Goal: Task Accomplishment & Management: Complete application form

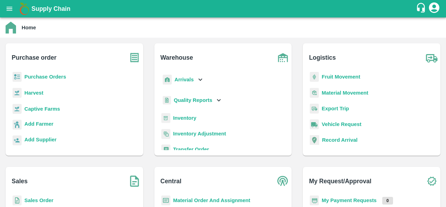
click at [56, 76] on b "Purchase Orders" at bounding box center [45, 77] width 42 height 6
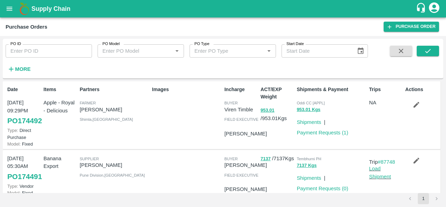
click at [29, 51] on input "PO ID" at bounding box center [49, 50] width 86 height 13
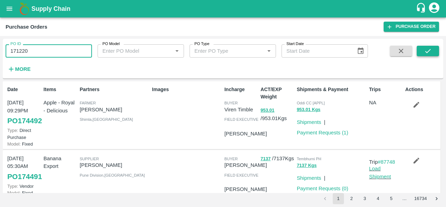
type input "171220"
click at [427, 53] on icon "submit" at bounding box center [428, 51] width 8 height 8
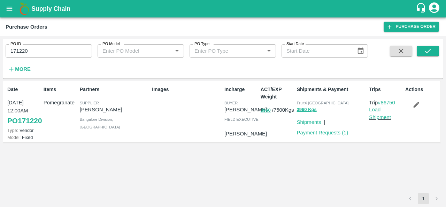
click at [316, 133] on link "Payment Requests ( 1 )" at bounding box center [323, 133] width 52 height 6
click at [416, 105] on icon "button" at bounding box center [417, 105] width 6 height 6
click at [327, 131] on link "Payment Requests ( 1 )" at bounding box center [323, 133] width 52 height 6
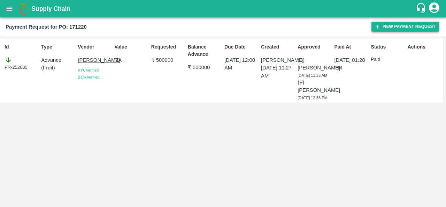
click at [392, 29] on button "New Payment Request" at bounding box center [405, 27] width 68 height 10
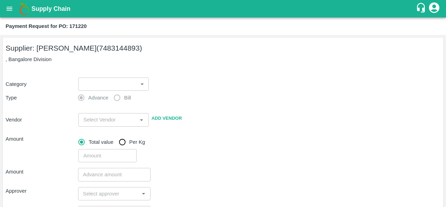
click at [97, 85] on body "Supply Chain Payment Request for PO: 171220 Supplier: MADHUSUDAN KUMAR (7483144…" at bounding box center [223, 103] width 446 height 207
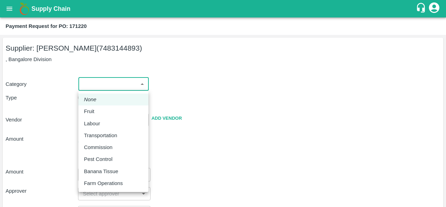
click at [94, 112] on div "Fruit" at bounding box center [91, 111] width 14 height 8
type input "1"
type input "MADHUSUDAN KUMAR - 7483144893(Supplier)"
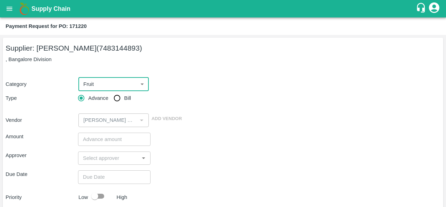
click at [118, 95] on input "Bill" at bounding box center [117, 98] width 14 height 14
radio input "true"
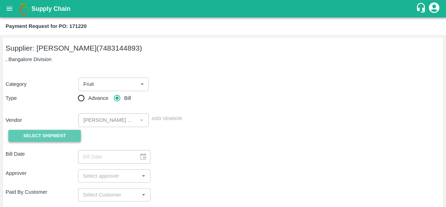
click at [41, 138] on span "Select Shipment" at bounding box center [44, 136] width 43 height 8
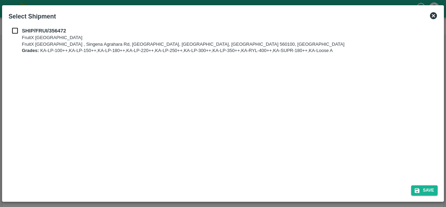
click at [15, 32] on input "checkbox" at bounding box center [14, 31] width 13 height 8
checkbox input "true"
click at [428, 190] on button "Save" at bounding box center [424, 190] width 26 height 10
type input "25/08/2025"
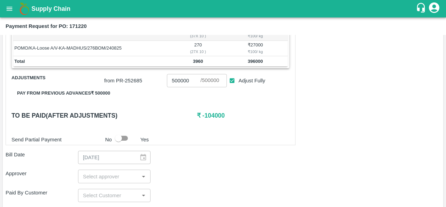
scroll to position [266, 0]
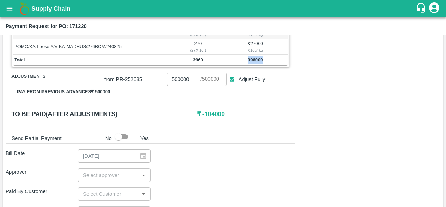
drag, startPoint x: 267, startPoint y: 56, endPoint x: 241, endPoint y: 58, distance: 25.9
click at [241, 58] on td "396000" at bounding box center [255, 60] width 65 height 10
copy b "396000"
drag, startPoint x: 188, startPoint y: 75, endPoint x: 145, endPoint y: 80, distance: 43.5
click at [145, 80] on div "from PR- 252685 500000 ​ / 500000 ​ Adjust Fully" at bounding box center [195, 78] width 188 height 16
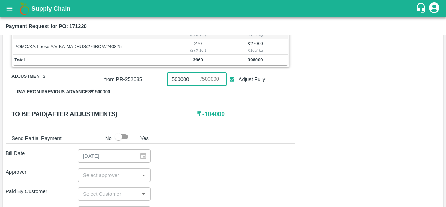
paste input "396"
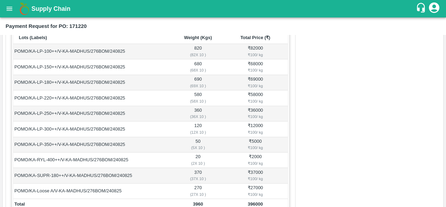
scroll to position [0, 0]
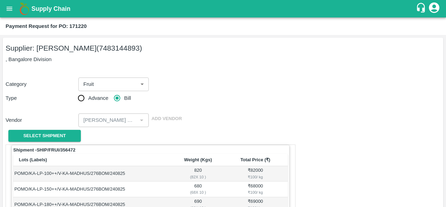
type input "396000"
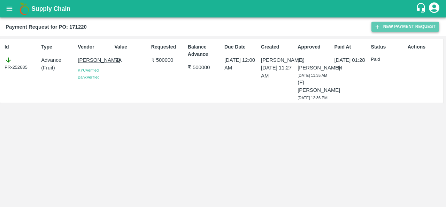
click at [391, 29] on button "New Payment Request" at bounding box center [405, 27] width 68 height 10
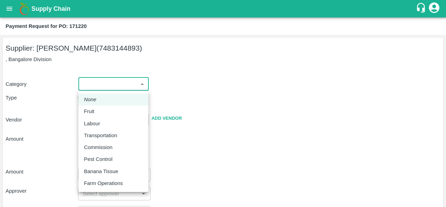
click at [118, 79] on body "Supply Chain Payment Request for PO: 171220 Supplier: MADHUSUDAN KUMAR (7483144…" at bounding box center [223, 103] width 446 height 207
click at [93, 111] on p "Fruit" at bounding box center [89, 111] width 10 height 8
type input "1"
type input "MADHUSUDAN KUMAR - 7483144893(Supplier)"
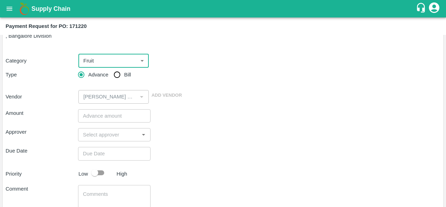
scroll to position [21, 0]
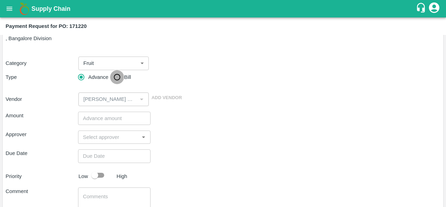
click at [117, 76] on input "Bill" at bounding box center [117, 77] width 14 height 14
radio input "true"
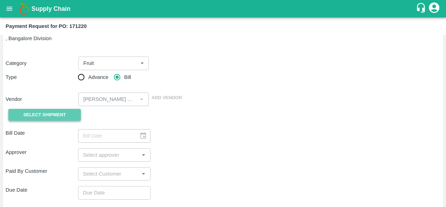
click at [33, 115] on span "Select Shipment" at bounding box center [44, 115] width 43 height 8
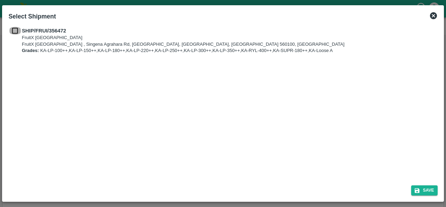
click at [15, 31] on input "checkbox" at bounding box center [14, 31] width 13 height 8
checkbox input "true"
click at [425, 191] on button "Save" at bounding box center [424, 190] width 26 height 10
type input "25/08/2025"
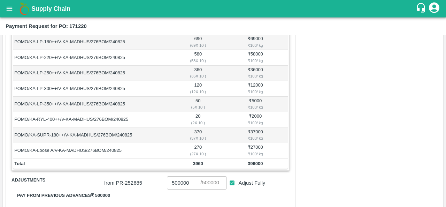
scroll to position [162, 0]
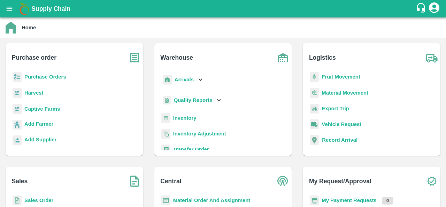
click at [54, 77] on b "Purchase Orders" at bounding box center [45, 77] width 42 height 6
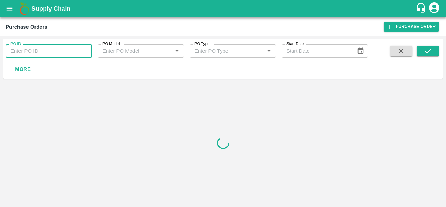
click at [37, 51] on input "PO ID" at bounding box center [49, 50] width 86 height 13
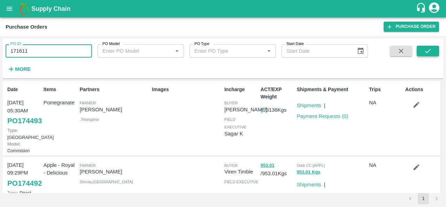
type input "171611"
click at [432, 52] on button "submit" at bounding box center [428, 51] width 22 height 10
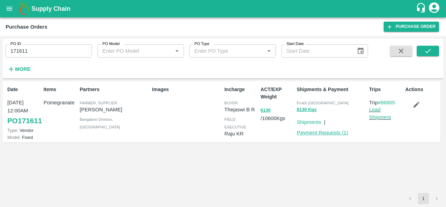
click at [319, 132] on link "Payment Requests ( 1 )" at bounding box center [323, 133] width 52 height 6
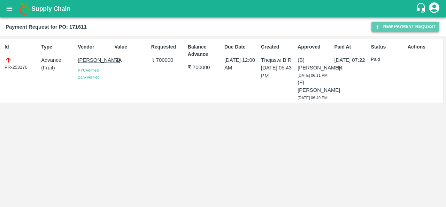
click at [400, 28] on button "New Payment Request" at bounding box center [405, 27] width 68 height 10
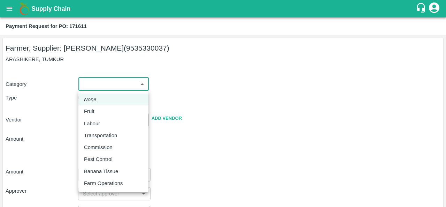
click at [87, 78] on body "Supply Chain Payment Request for PO: 171611 Farmer, Supplier: SHIVAKUMAR (95353…" at bounding box center [223, 103] width 446 height 207
click at [93, 110] on p "Fruit" at bounding box center [89, 111] width 10 height 8
type input "1"
type input "SHIVAKUMAR - 9535330037(Farmer, Supplier)"
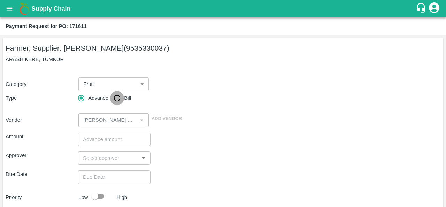
click at [118, 97] on input "Bill" at bounding box center [117, 98] width 14 height 14
radio input "true"
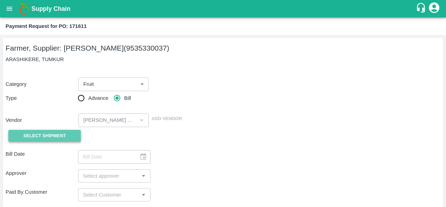
click at [54, 133] on span "Select Shipment" at bounding box center [44, 136] width 43 height 8
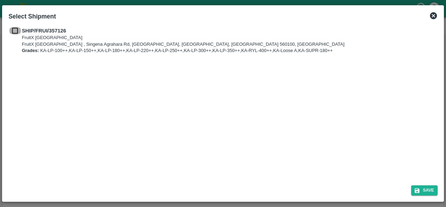
click at [15, 29] on input "checkbox" at bounding box center [14, 31] width 13 height 8
checkbox input "true"
click at [417, 191] on icon "submit" at bounding box center [417, 190] width 6 height 6
type input "[DATE]"
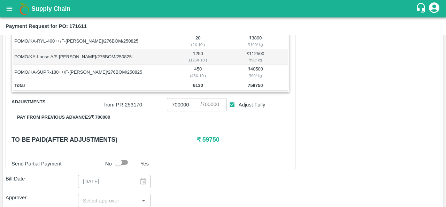
scroll to position [234, 0]
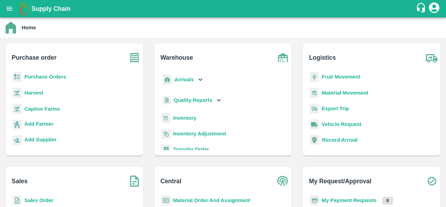
click at [47, 77] on b "Purchase Orders" at bounding box center [45, 77] width 42 height 6
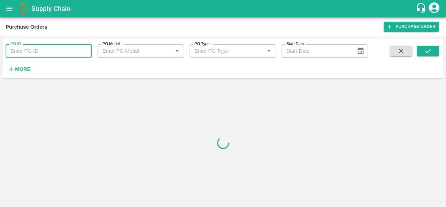
click at [38, 51] on input "PO ID" at bounding box center [49, 50] width 86 height 13
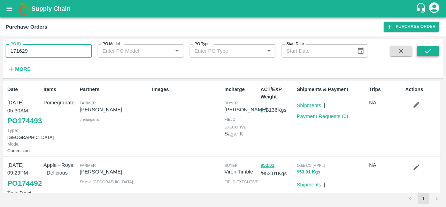
type input "171629"
click at [425, 53] on icon "submit" at bounding box center [428, 51] width 8 height 8
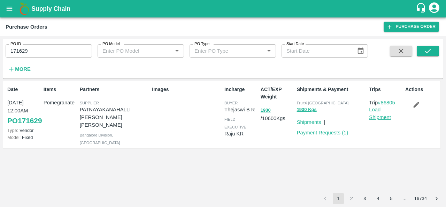
click at [376, 117] on link "Load Shipment" at bounding box center [380, 113] width 22 height 13
click at [324, 136] on p "Payment Requests ( 1 )" at bounding box center [323, 133] width 52 height 8
click at [318, 132] on link "Payment Requests ( 1 )" at bounding box center [323, 133] width 52 height 6
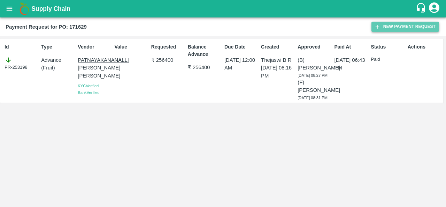
click at [378, 30] on button "New Payment Request" at bounding box center [405, 27] width 68 height 10
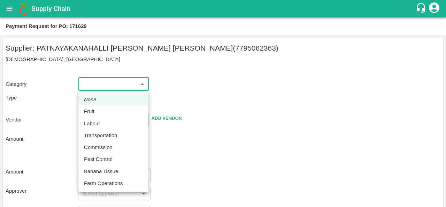
click at [108, 87] on body "Supply Chain Payment Request for PO: 171629 Supplier: PATNAYAKANAHALLI [PERSON_…" at bounding box center [223, 103] width 446 height 207
click at [100, 107] on div "Fruit" at bounding box center [113, 111] width 59 height 8
type input "1"
type input "PATNAYAKANAHALLI [PERSON_NAME] [PERSON_NAME] - 7795062363(Supplier)"
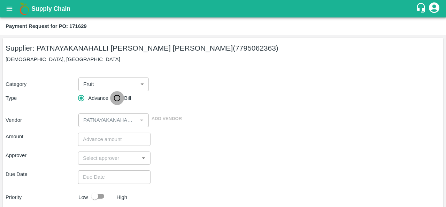
click at [120, 99] on input "Bill" at bounding box center [117, 98] width 14 height 14
radio input "true"
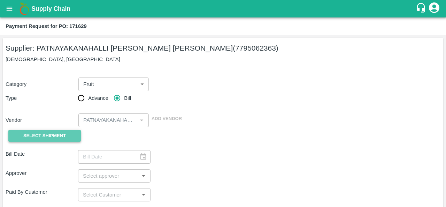
click at [61, 139] on span "Select Shipment" at bounding box center [44, 136] width 43 height 8
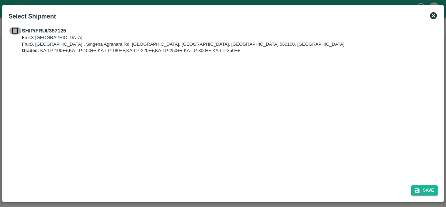
click at [17, 33] on input "checkbox" at bounding box center [14, 31] width 13 height 8
checkbox input "true"
click at [418, 188] on icon "submit" at bounding box center [417, 190] width 5 height 5
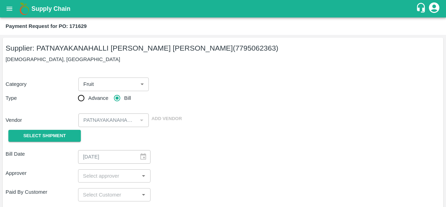
type input "[DATE]"
